Goal: Task Accomplishment & Management: Manage account settings

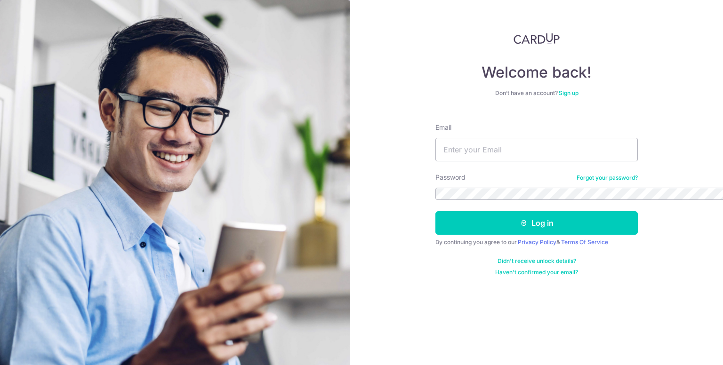
click at [514, 33] on img at bounding box center [537, 38] width 46 height 11
click at [436, 138] on input "Email" at bounding box center [537, 150] width 202 height 24
type input "[EMAIL_ADDRESS][PERSON_NAME][DOMAIN_NAME]"
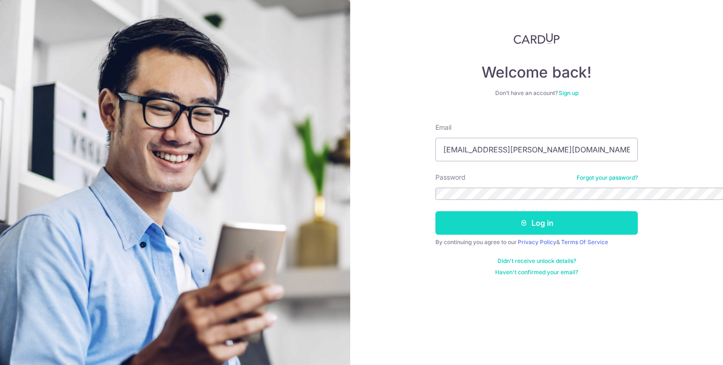
click at [436, 211] on button "Log in" at bounding box center [537, 223] width 202 height 24
